Goal: Task Accomplishment & Management: Use online tool/utility

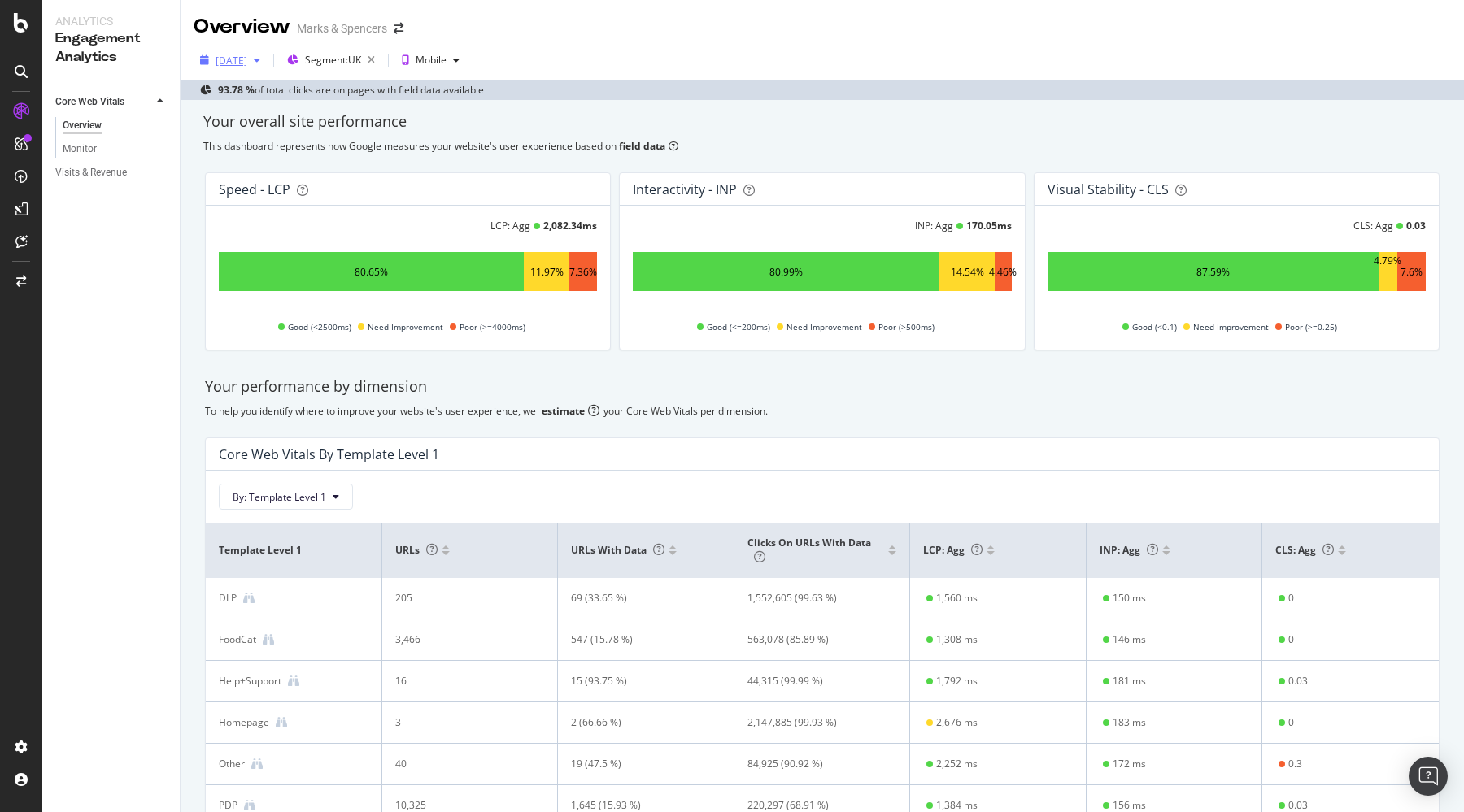
click at [236, 64] on div "[DATE]" at bounding box center [231, 60] width 32 height 14
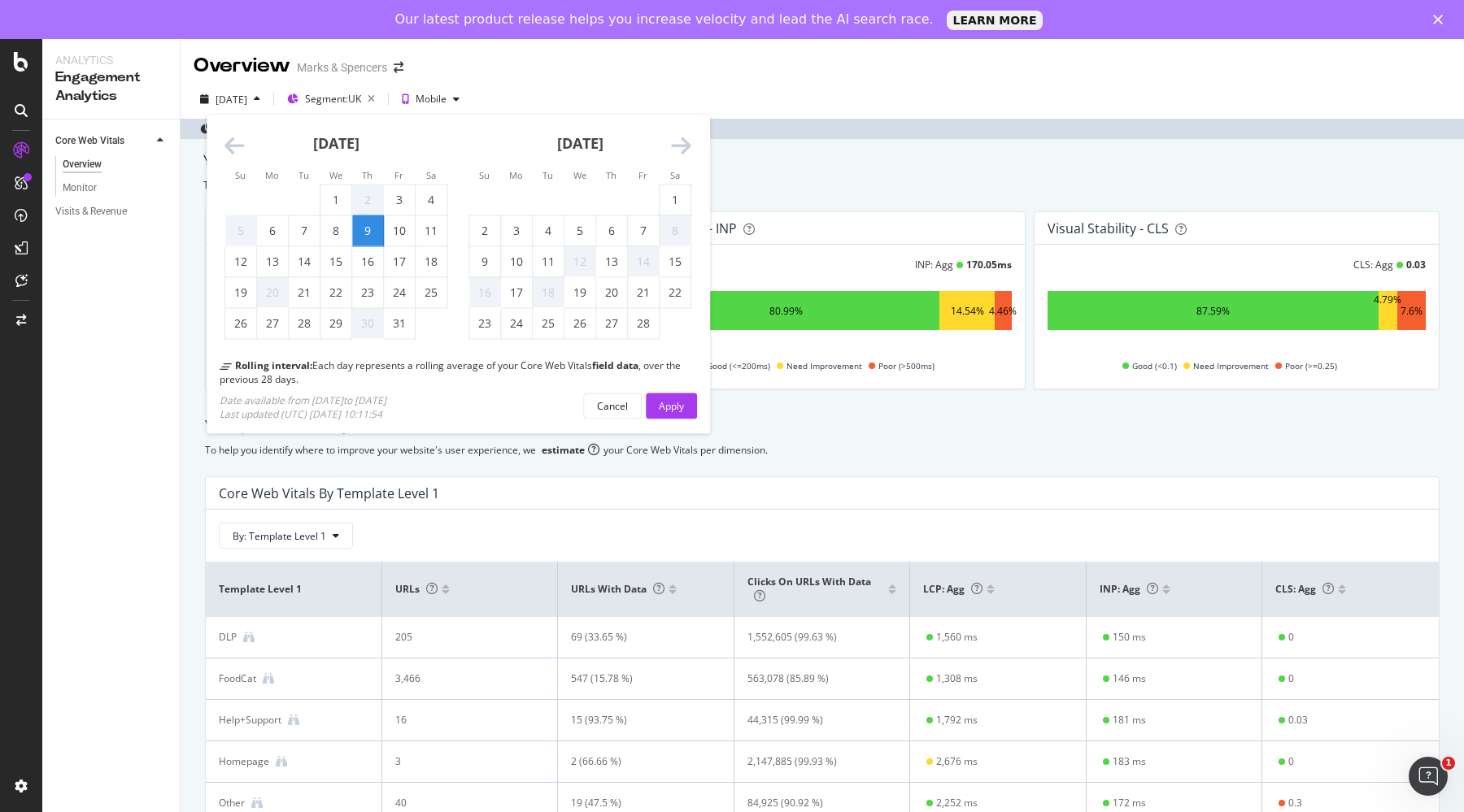
click at [684, 141] on icon "Move forward to switch to the next month." at bounding box center [681, 146] width 20 height 23
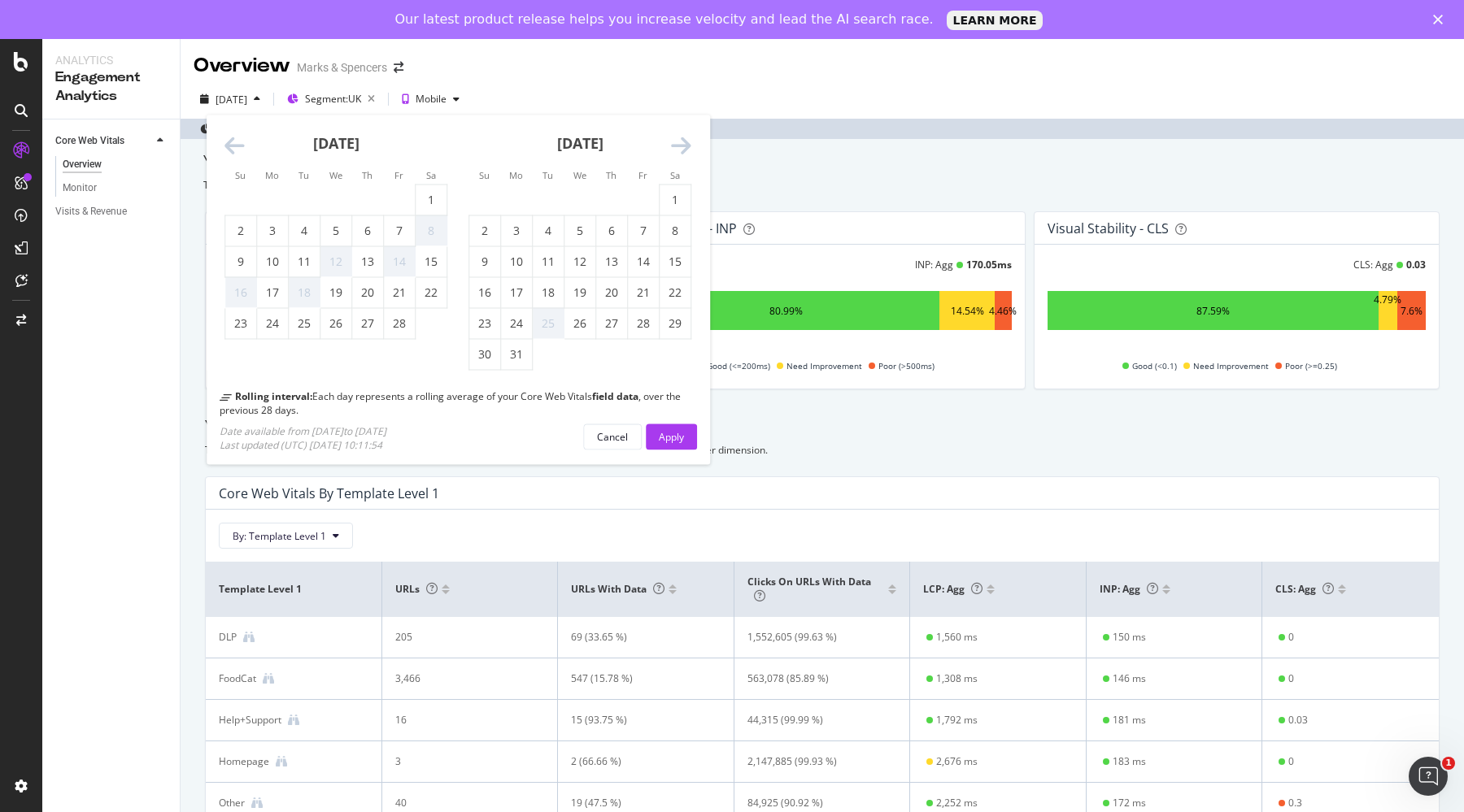
click at [684, 141] on icon "Move forward to switch to the next month." at bounding box center [681, 146] width 20 height 23
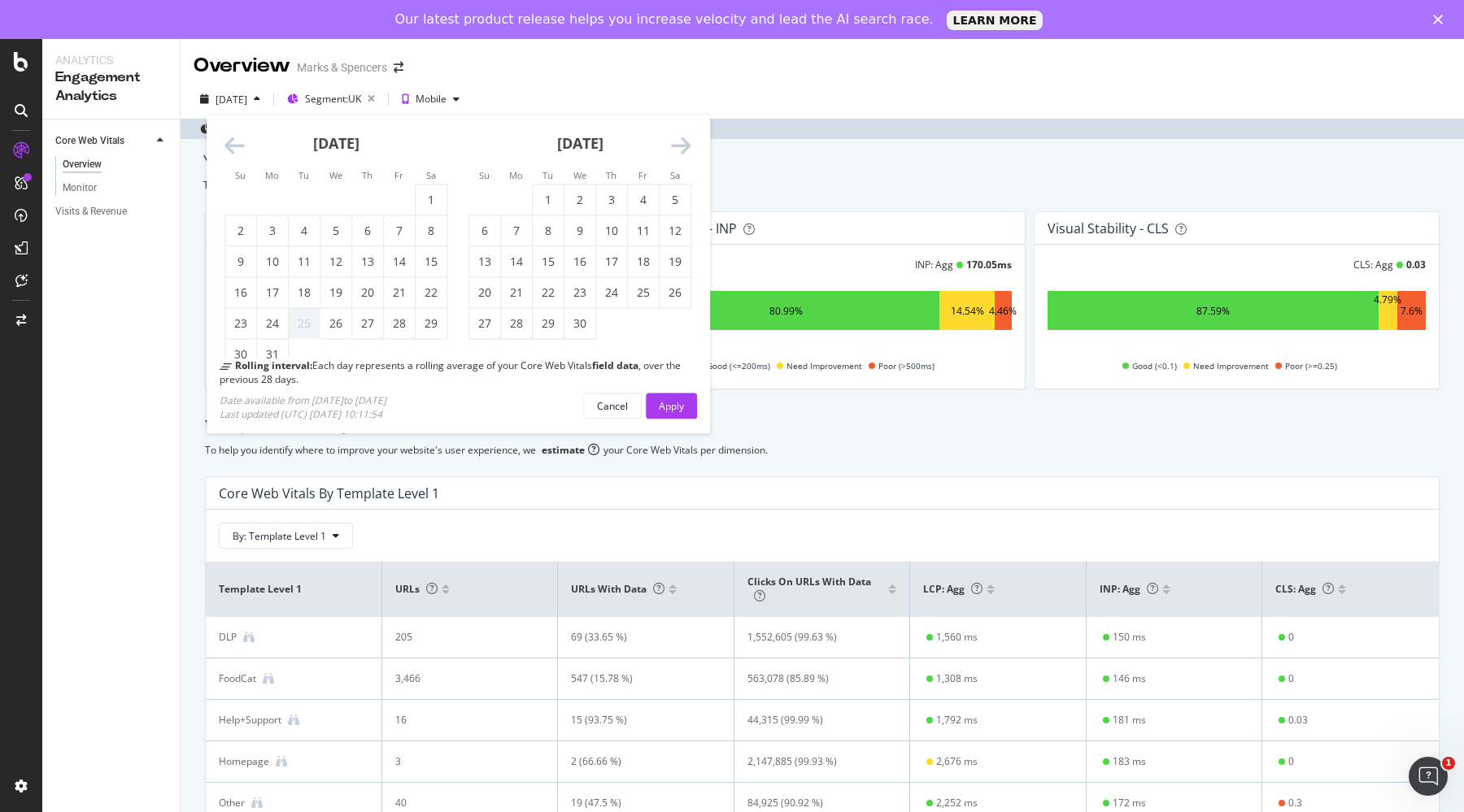
click at [684, 141] on icon "Move forward to switch to the next month." at bounding box center [681, 146] width 20 height 23
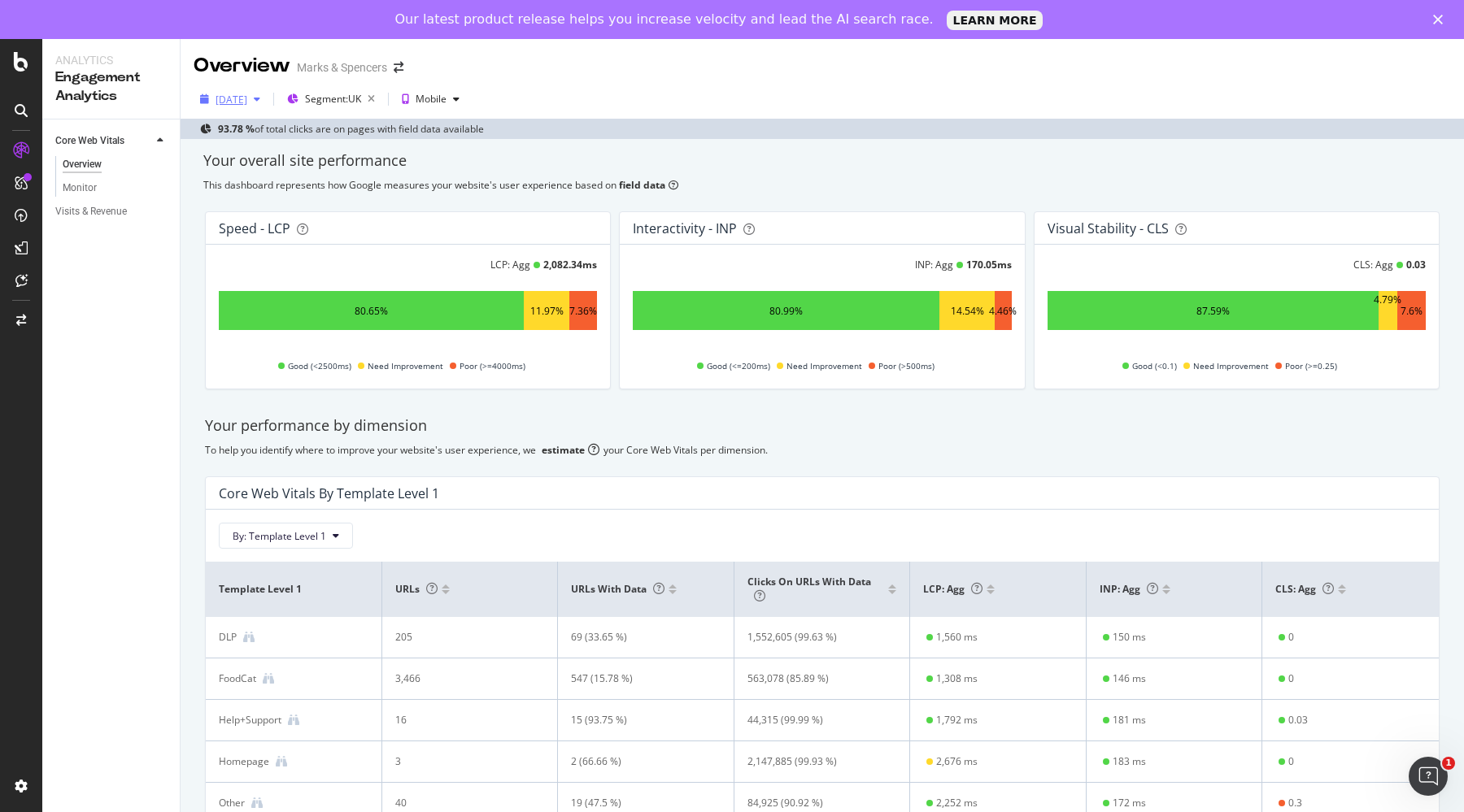
click at [228, 107] on div "[DATE]" at bounding box center [230, 99] width 73 height 25
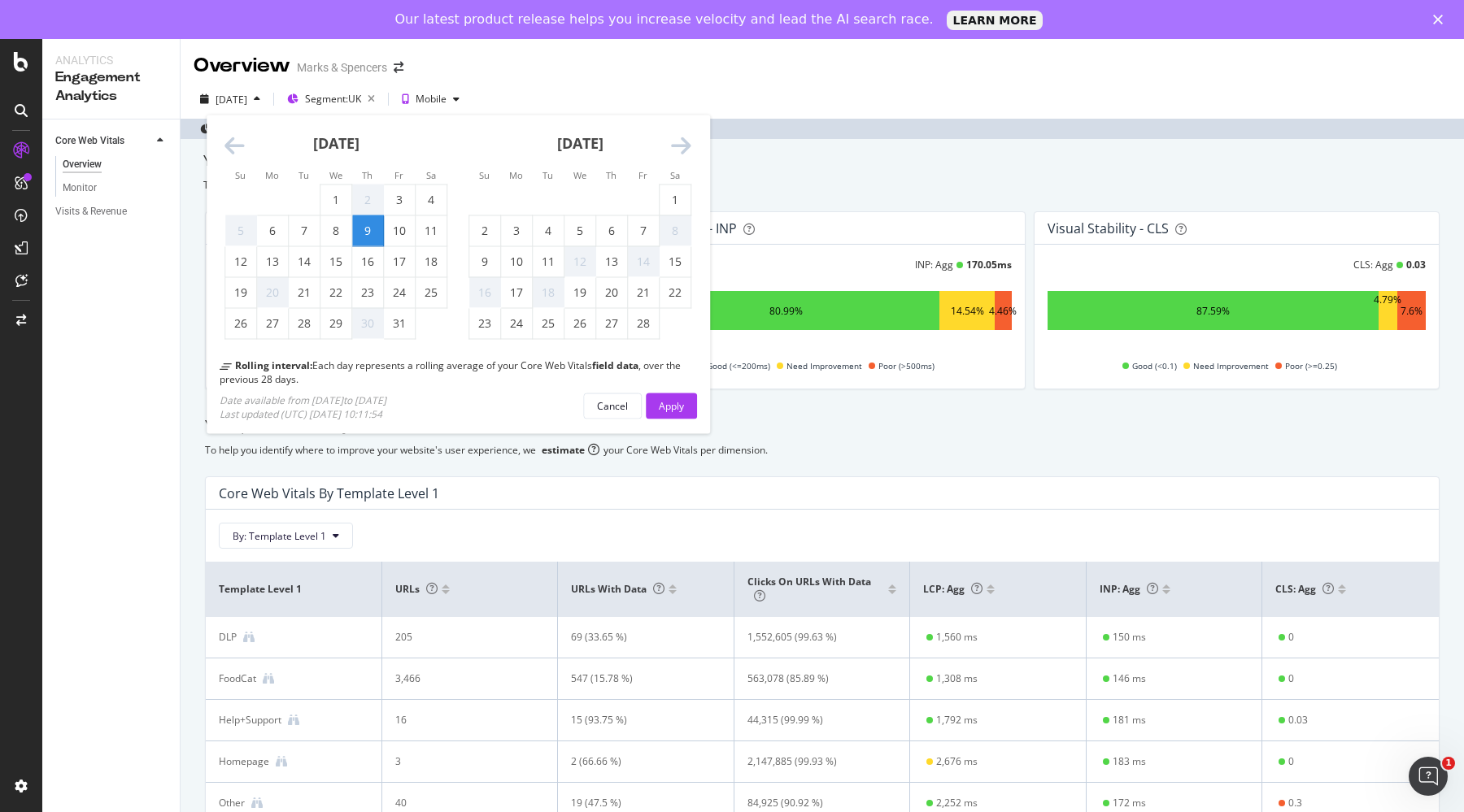
click at [680, 157] on icon "Move forward to switch to the next month." at bounding box center [681, 146] width 20 height 23
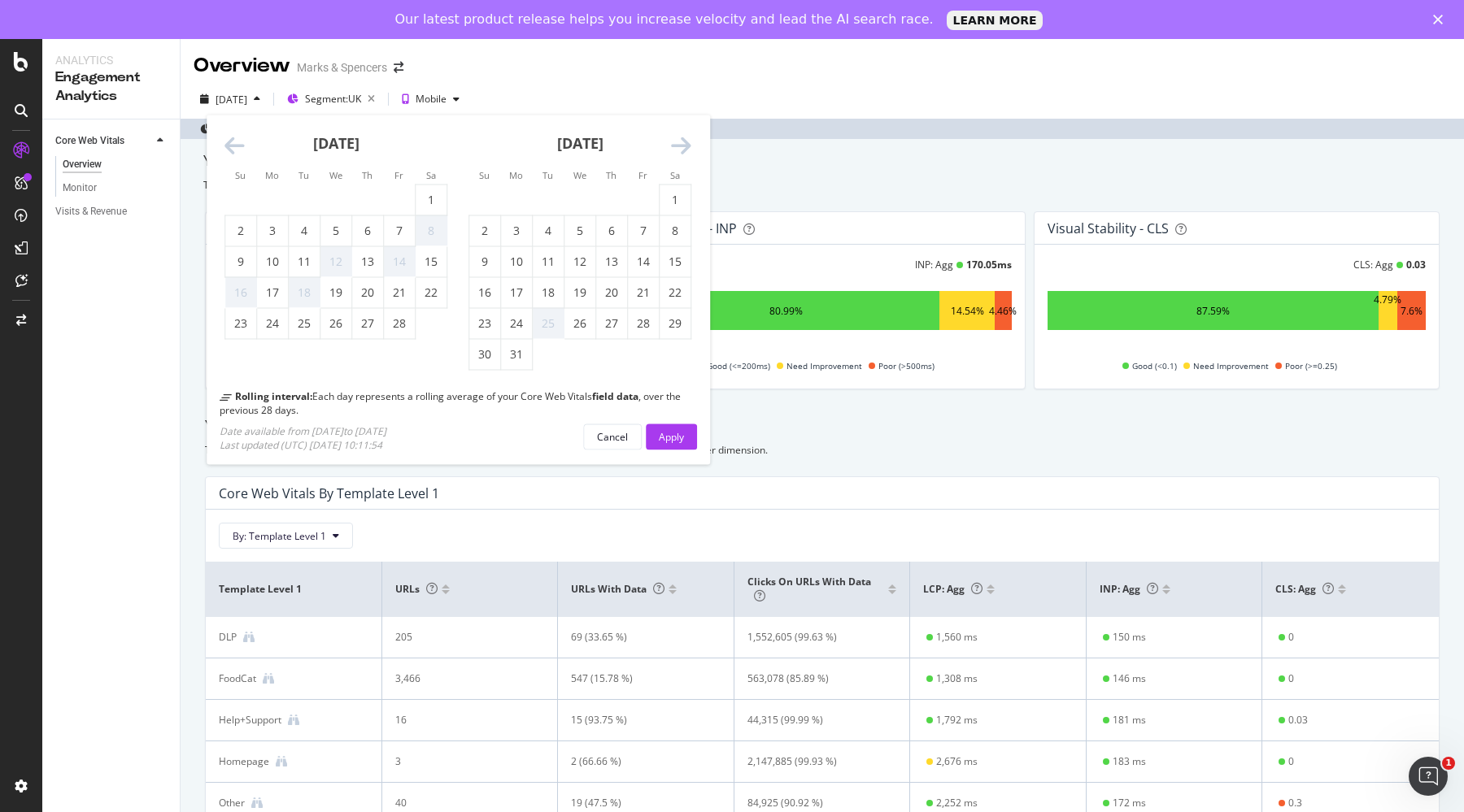
click at [680, 157] on icon "Move forward to switch to the next month." at bounding box center [681, 146] width 20 height 23
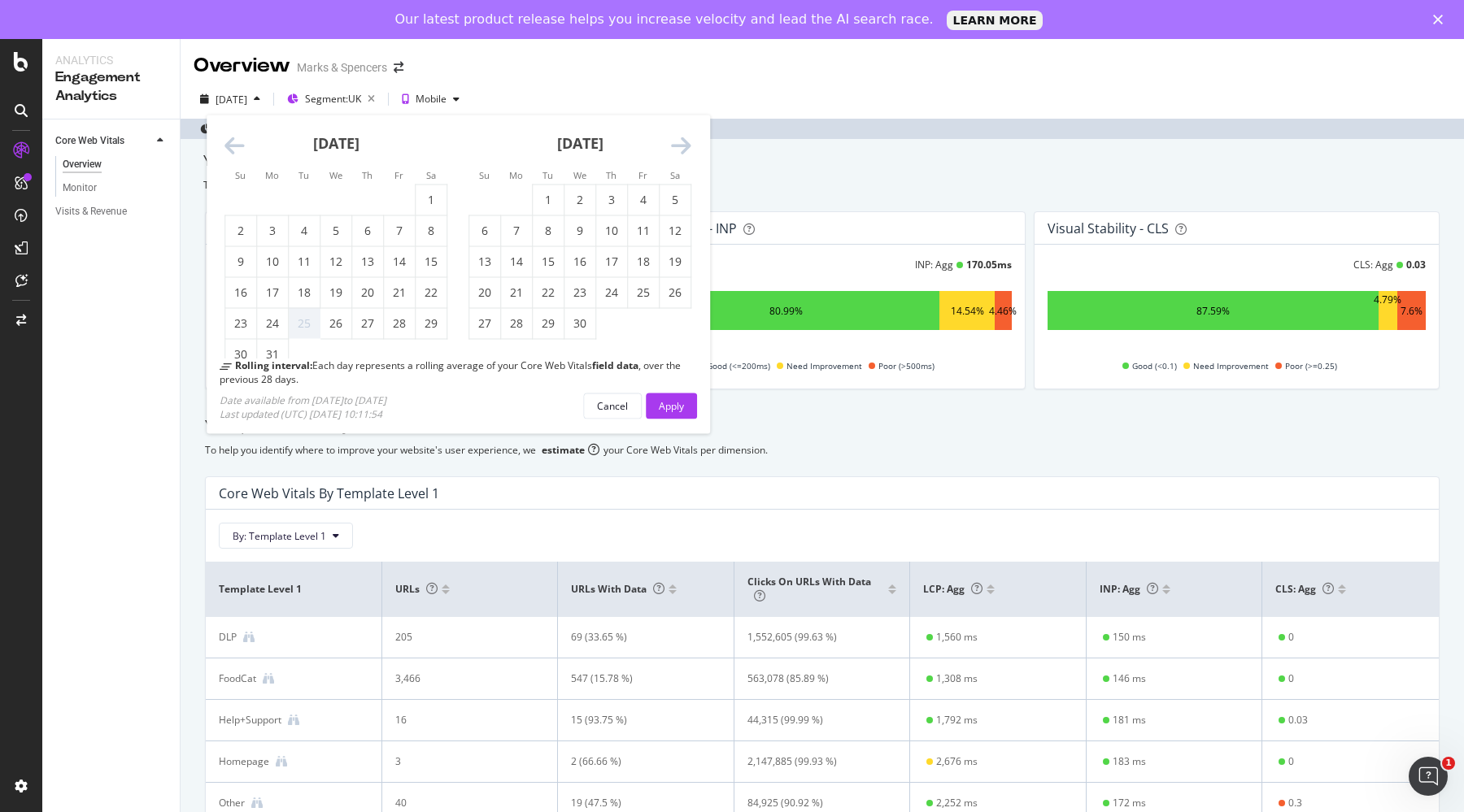
click at [680, 157] on icon "Move forward to switch to the next month." at bounding box center [681, 146] width 20 height 23
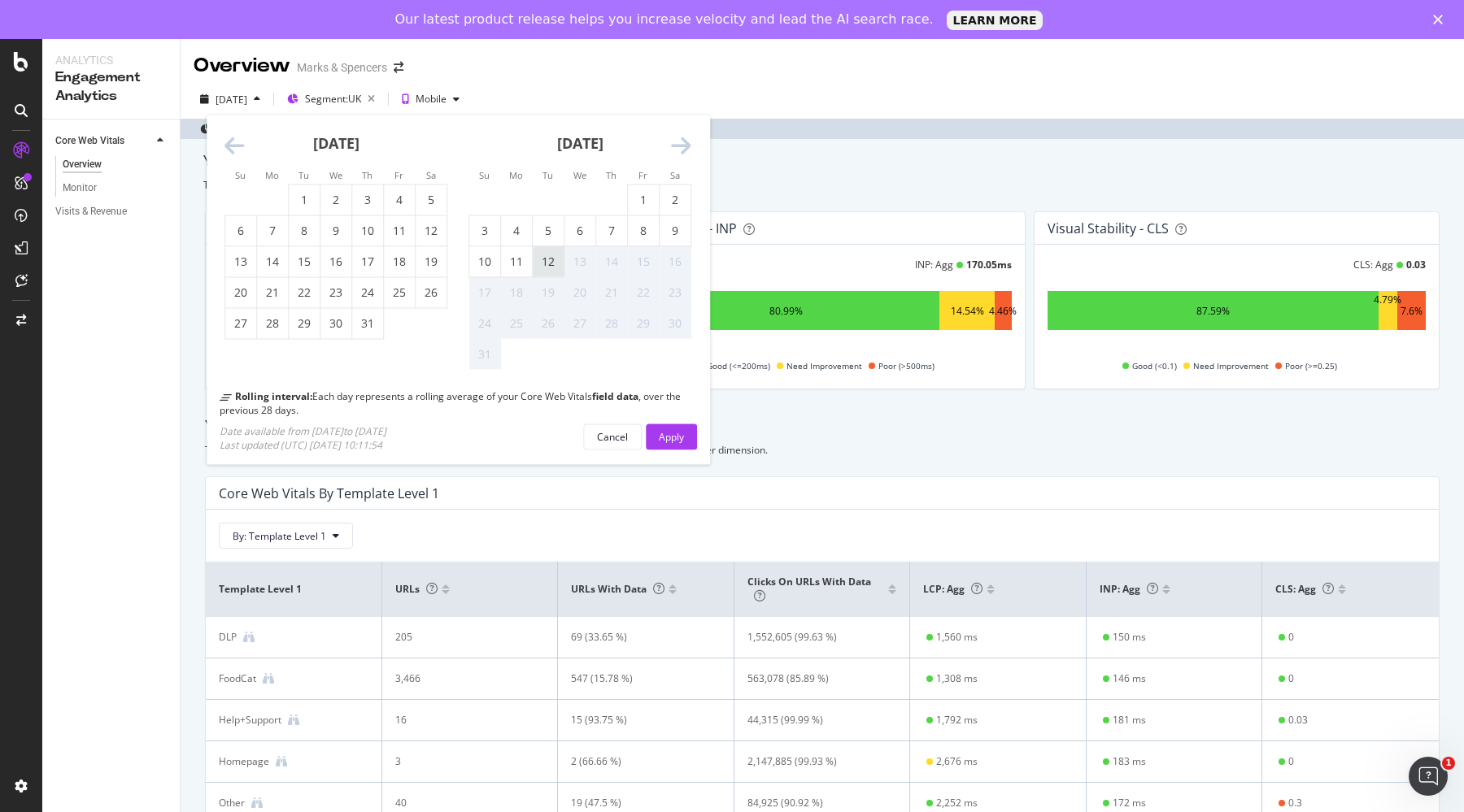
click at [551, 260] on div "12" at bounding box center [549, 262] width 31 height 16
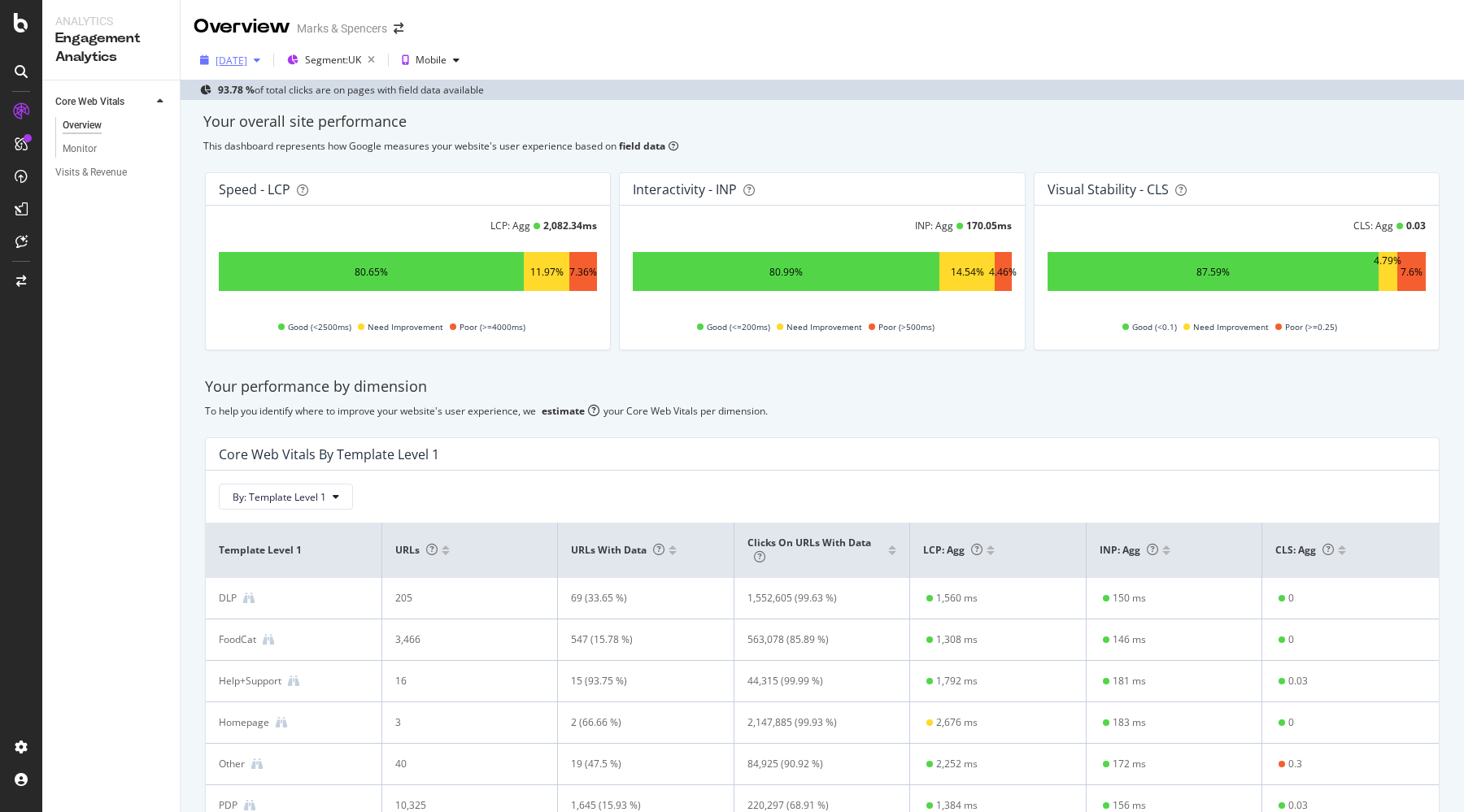
click at [244, 59] on div "[DATE]" at bounding box center [231, 60] width 32 height 14
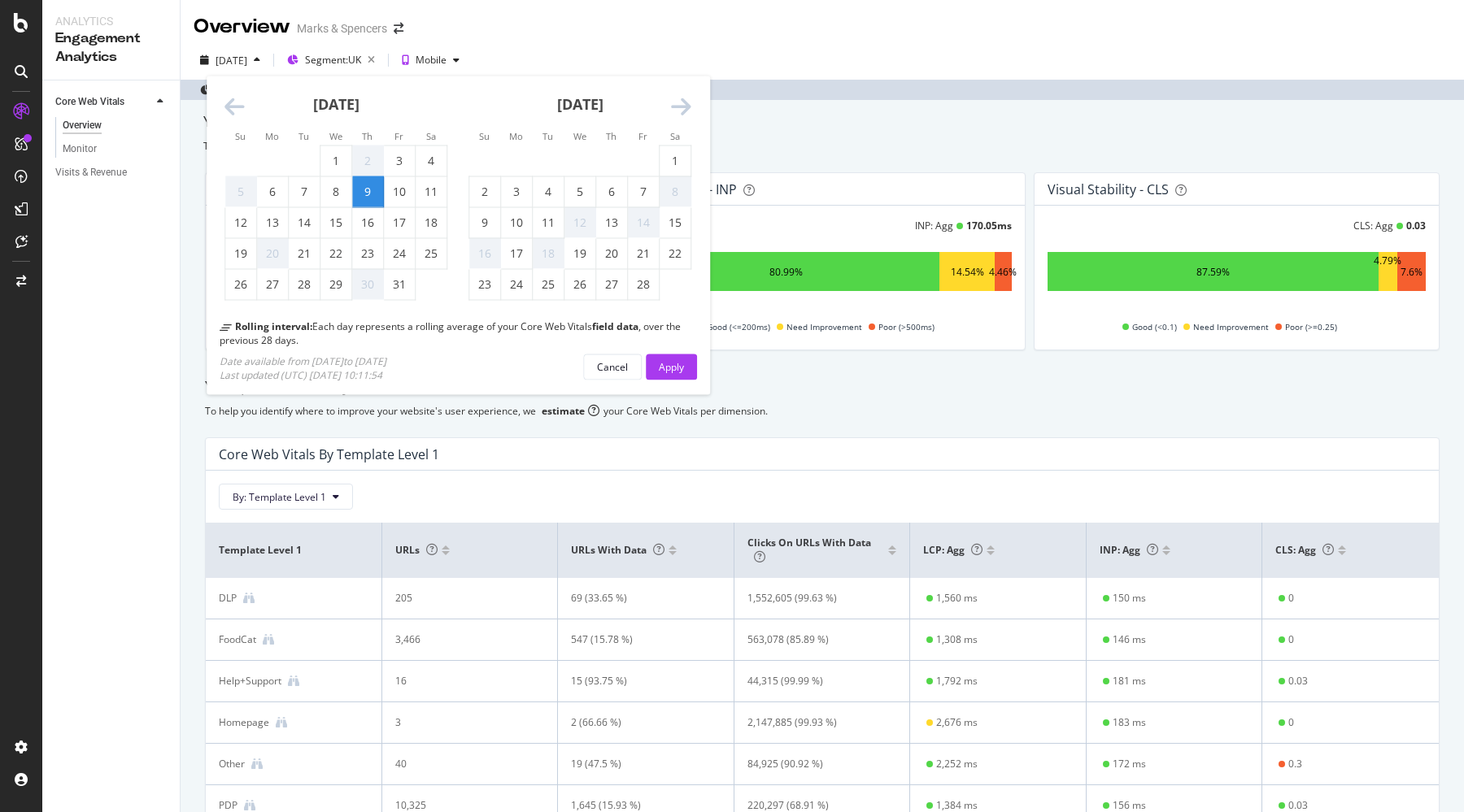
click at [684, 106] on icon "Move forward to switch to the next month." at bounding box center [681, 107] width 20 height 23
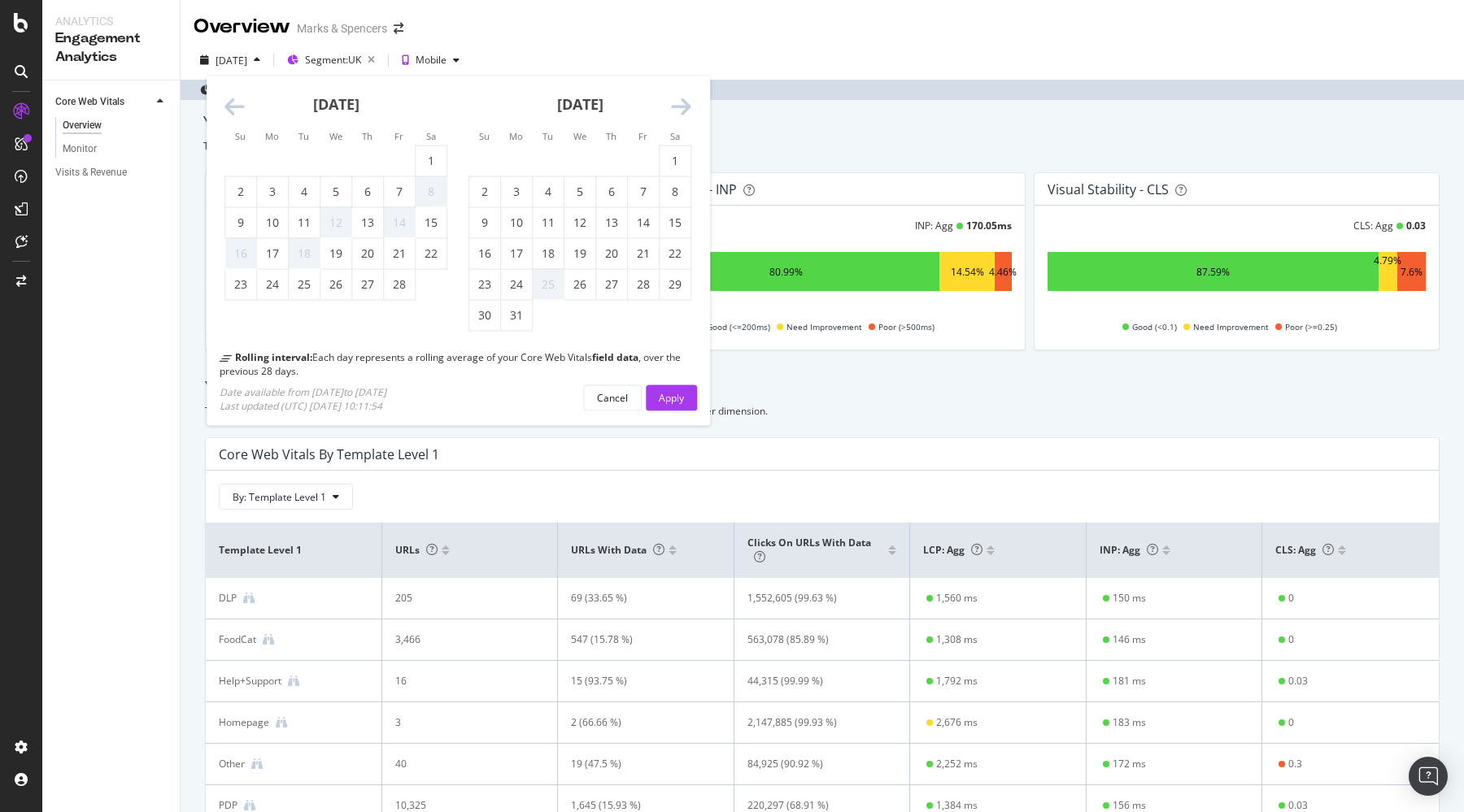
click at [684, 106] on icon "Move forward to switch to the next month." at bounding box center [681, 107] width 20 height 23
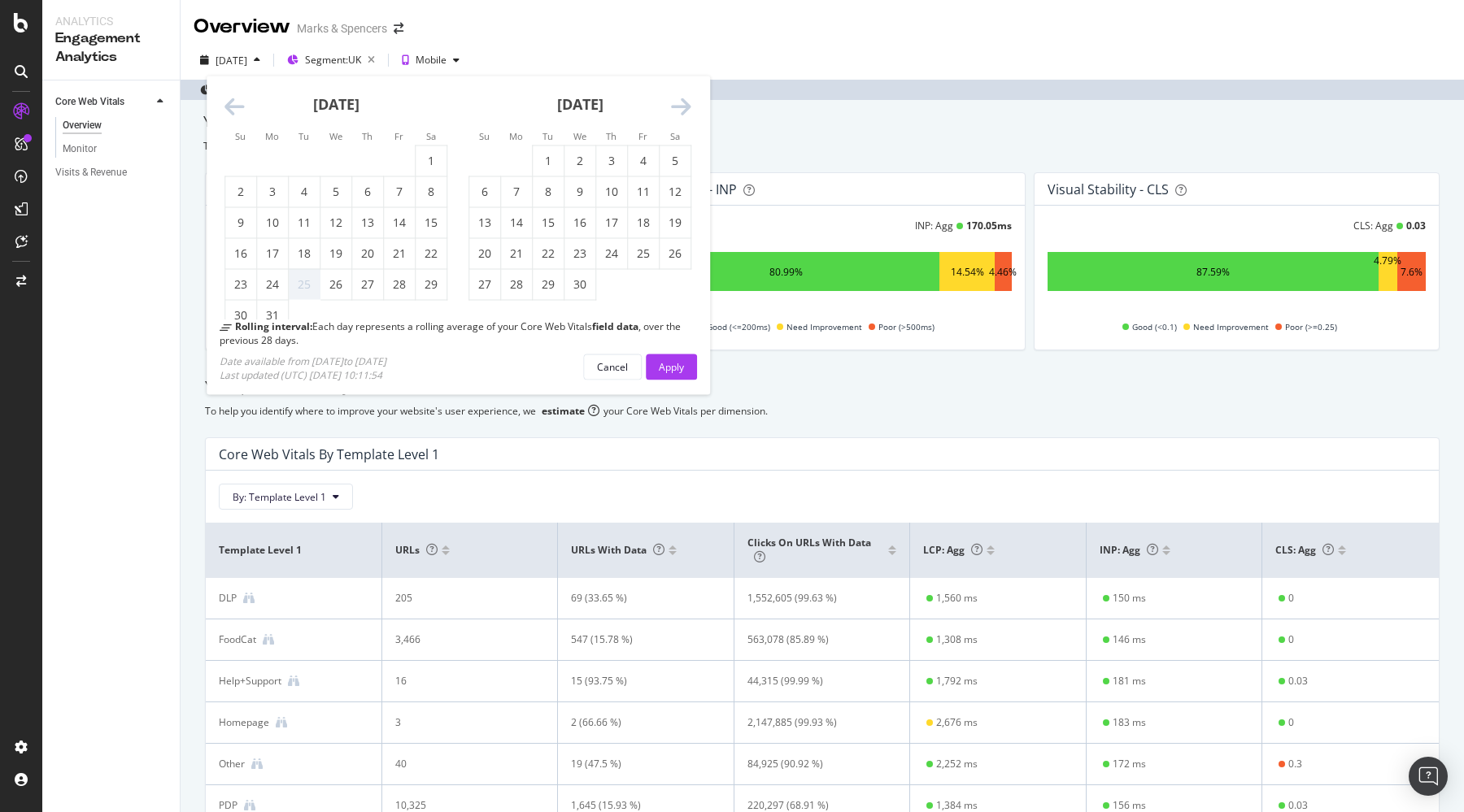
click at [684, 106] on icon "Move forward to switch to the next month." at bounding box center [681, 107] width 20 height 23
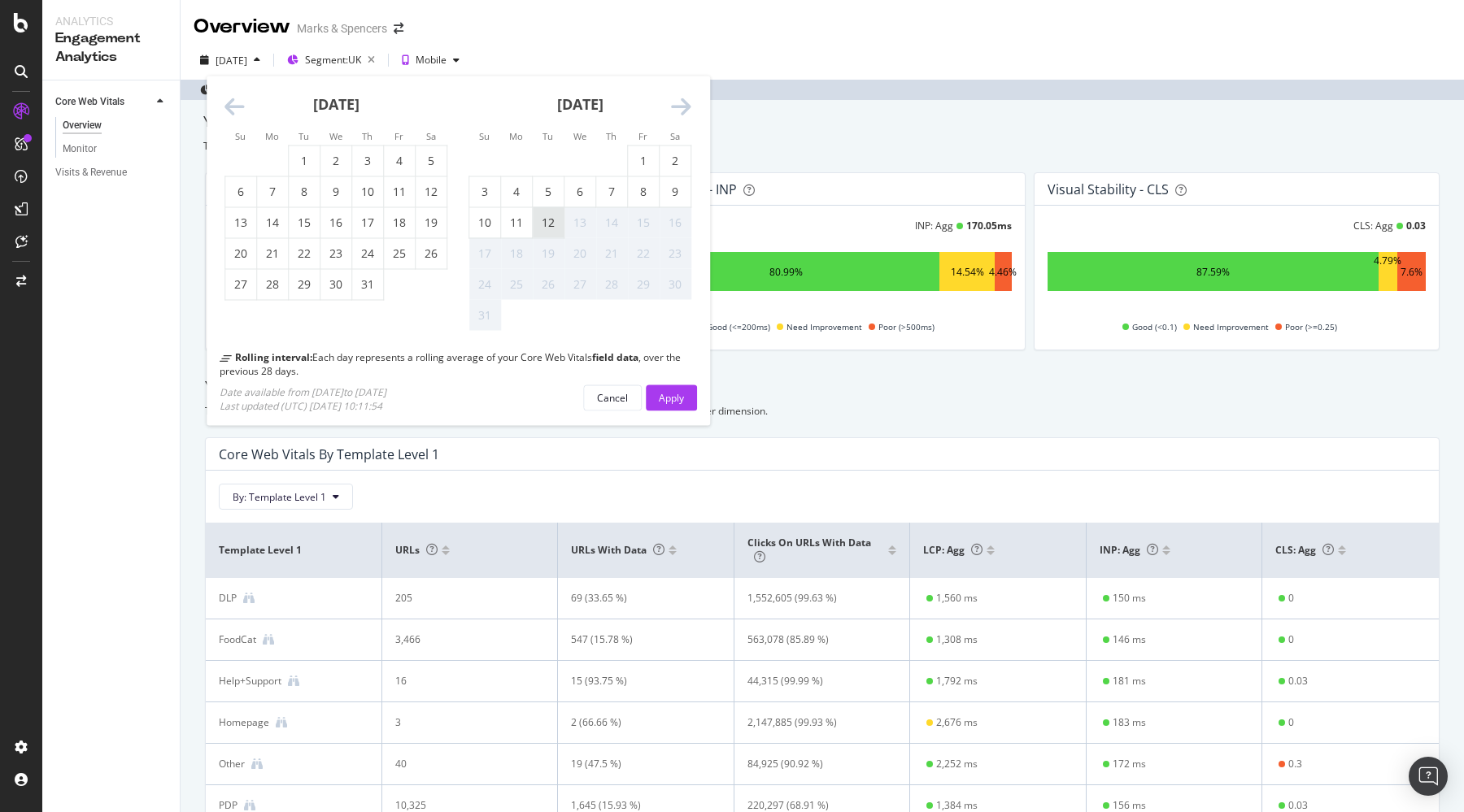
click at [545, 232] on div "12" at bounding box center [549, 222] width 31 height 30
click at [673, 399] on div "Apply" at bounding box center [672, 397] width 26 height 14
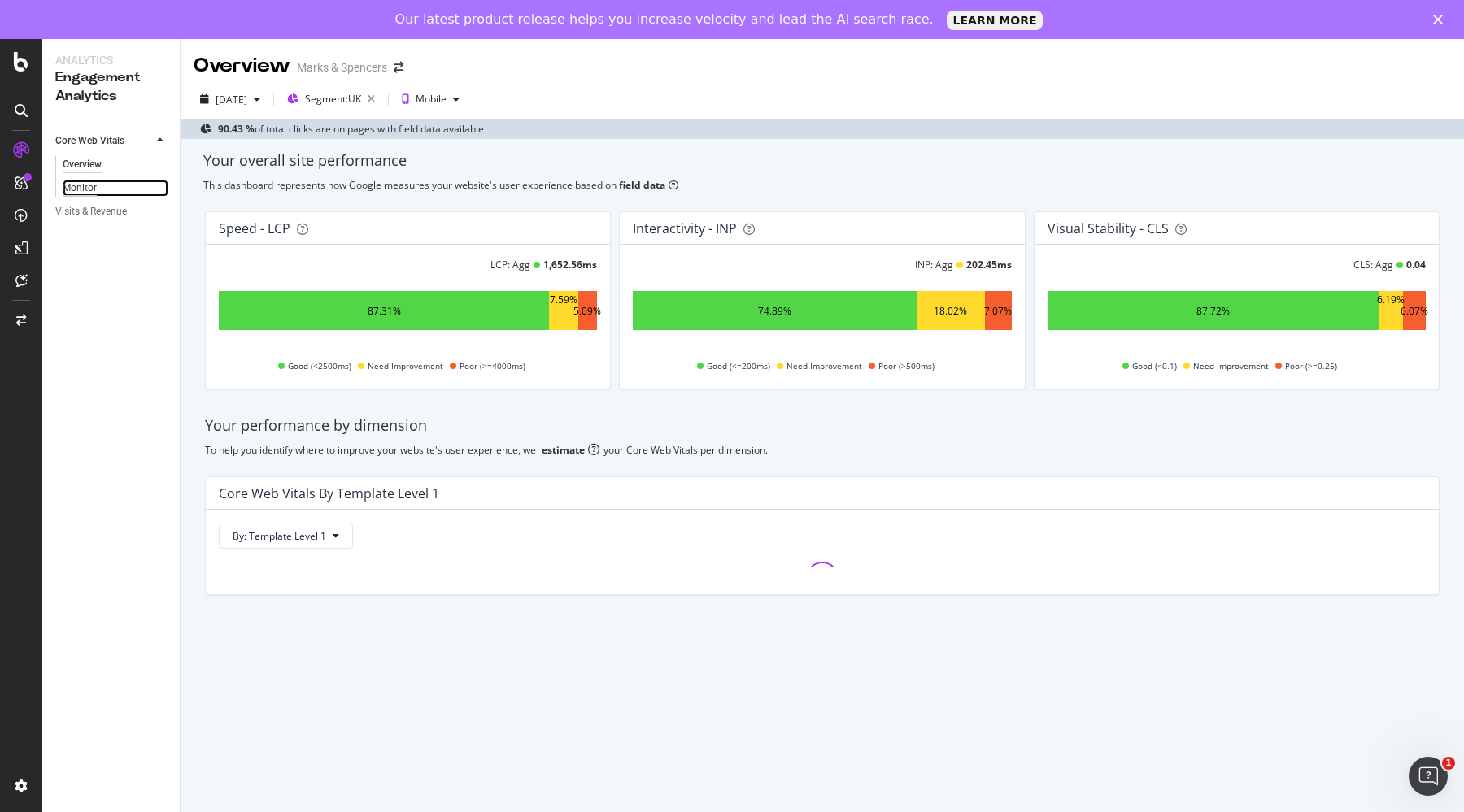
click at [70, 188] on div "Monitor" at bounding box center [79, 188] width 34 height 17
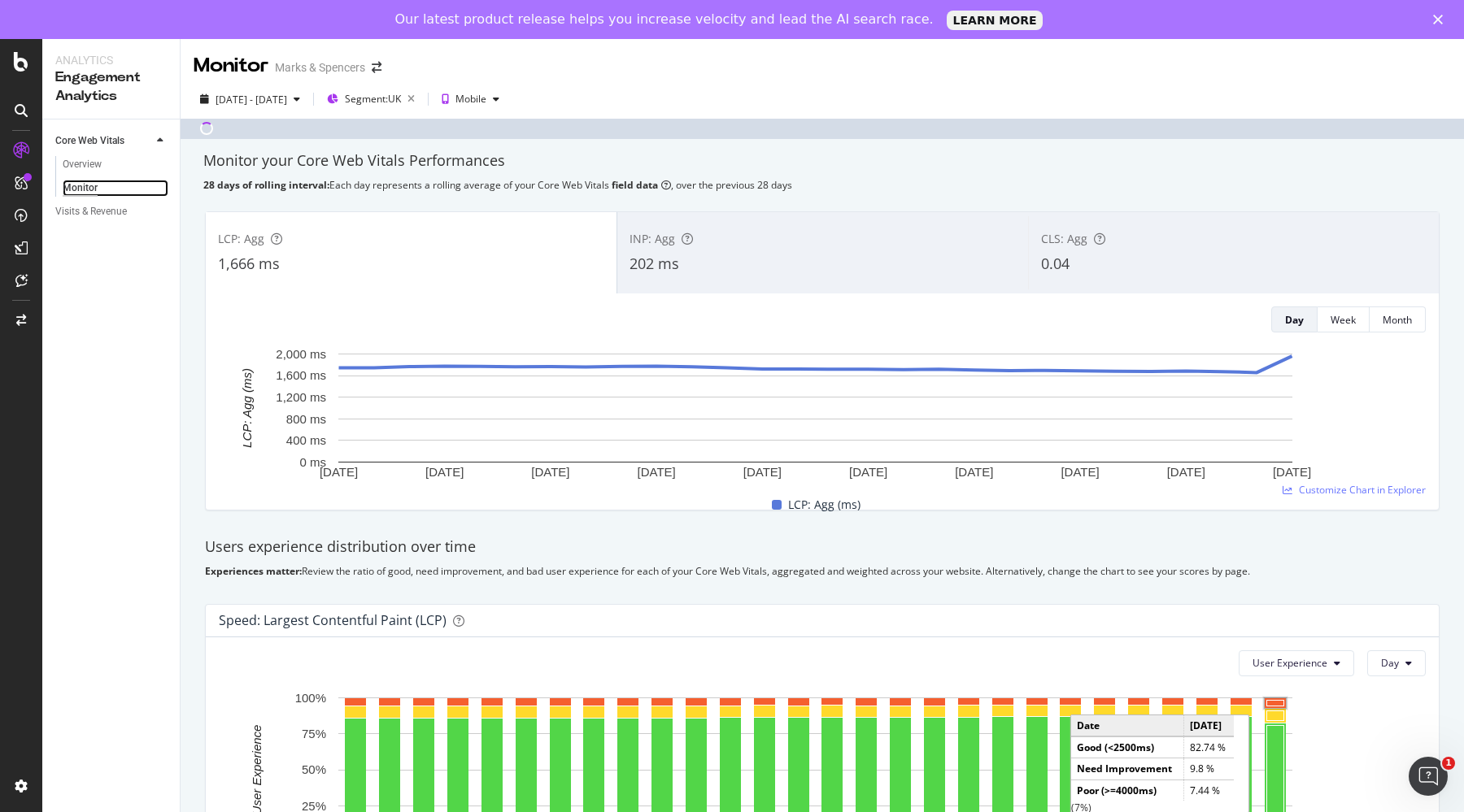
scroll to position [508, 0]
